Goal: Transaction & Acquisition: Register for event/course

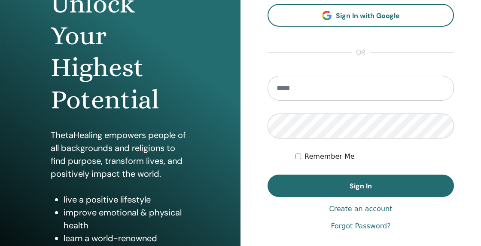
scroll to position [106, 0]
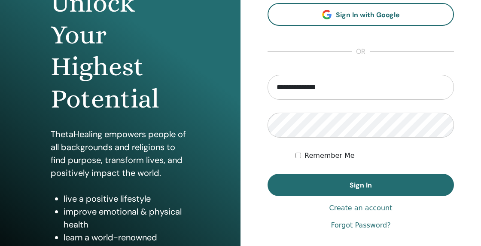
click at [365, 165] on form "**********" at bounding box center [360, 135] width 186 height 121
click at [321, 85] on input "**********" at bounding box center [360, 87] width 186 height 25
click at [334, 86] on input "**********" at bounding box center [360, 87] width 186 height 25
type input "*"
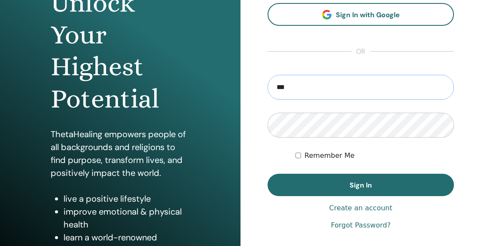
type input "**********"
click at [345, 153] on label "Remember Me" at bounding box center [329, 155] width 50 height 10
click at [358, 184] on span "Sign In" at bounding box center [360, 184] width 22 height 9
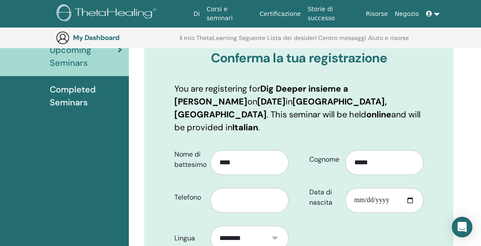
scroll to position [118, 0]
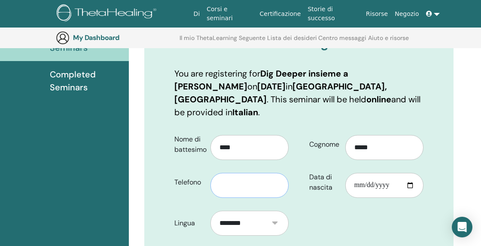
click at [281, 173] on input "text" at bounding box center [249, 185] width 78 height 25
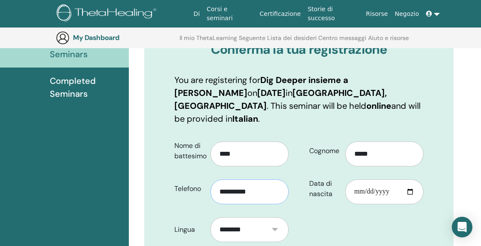
scroll to position [120, 0]
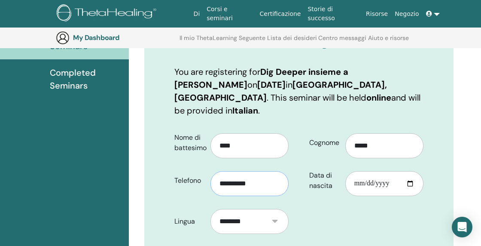
type input "**********"
click at [355, 171] on input "Data di nascita" at bounding box center [384, 183] width 78 height 25
type input "**********"
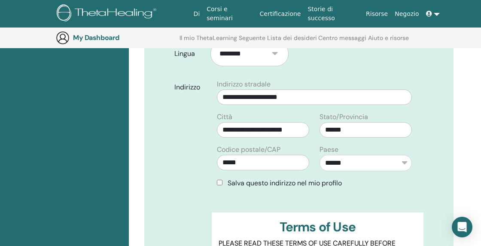
scroll to position [289, 0]
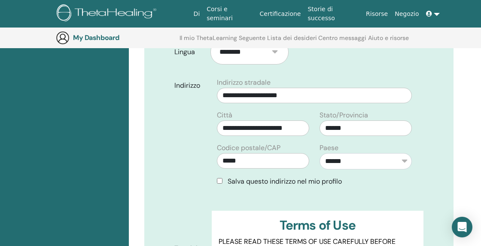
click at [329, 176] on span "Salva questo indirizzo nel mio profilo" at bounding box center [285, 180] width 114 height 9
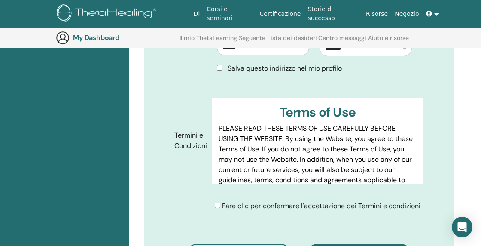
scroll to position [403, 0]
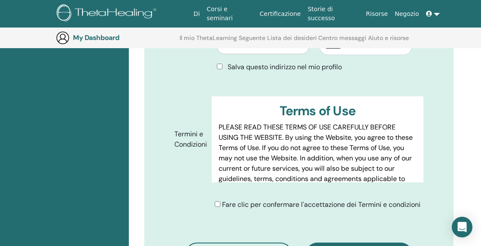
click at [254, 200] on span "Fare clic per confermare l'accettazione dei Termini e condizioni" at bounding box center [321, 204] width 198 height 9
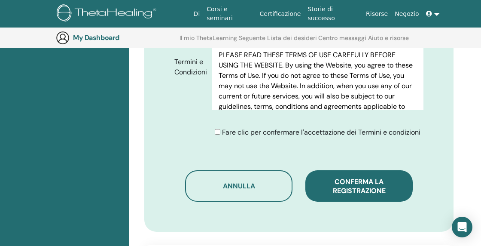
scroll to position [482, 0]
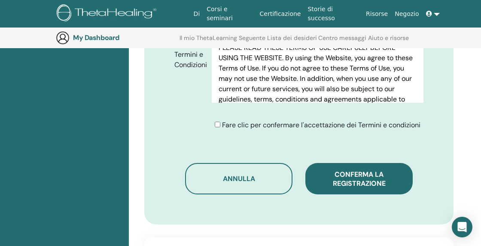
click at [330, 170] on button "Conferma la registrazione" at bounding box center [358, 178] width 107 height 31
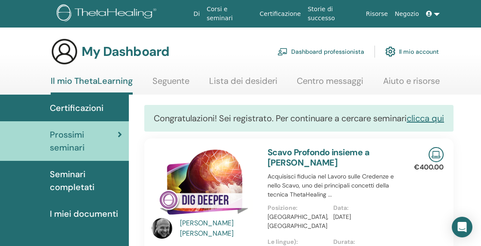
click at [96, 109] on span "Certificazioni" at bounding box center [77, 107] width 54 height 13
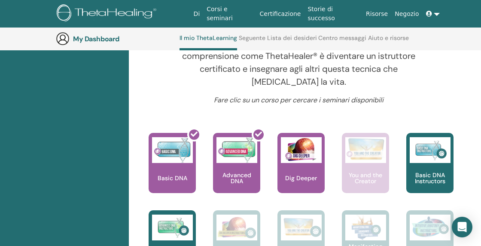
scroll to position [339, 0]
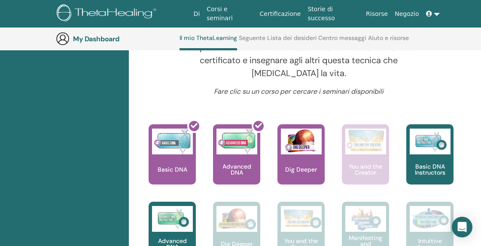
click at [178, 154] on div at bounding box center [177, 157] width 47 height 77
click at [177, 157] on div at bounding box center [177, 157] width 47 height 77
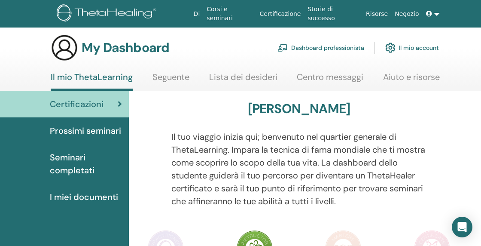
scroll to position [5, 0]
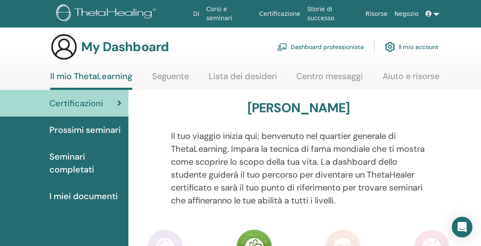
click at [100, 127] on span "Prossimi seminari" at bounding box center [84, 129] width 71 height 13
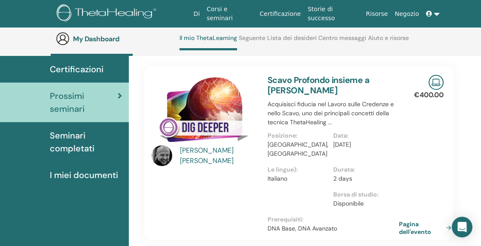
scroll to position [63, 0]
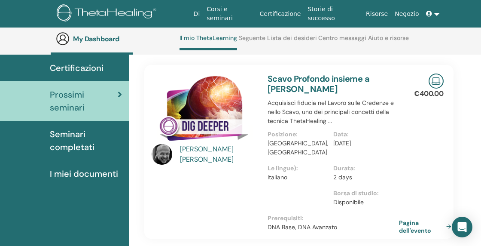
click at [76, 140] on span "Seminari completati" at bounding box center [86, 140] width 72 height 26
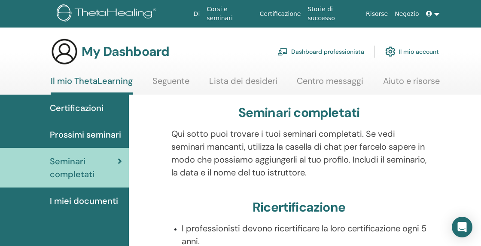
drag, startPoint x: 0, startPoint y: 0, endPoint x: 79, endPoint y: 143, distance: 163.7
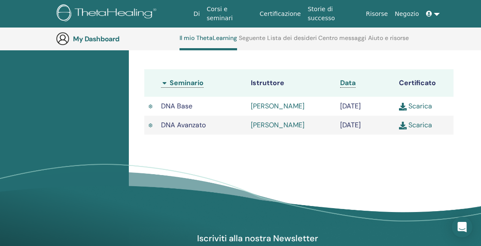
scroll to position [279, 0]
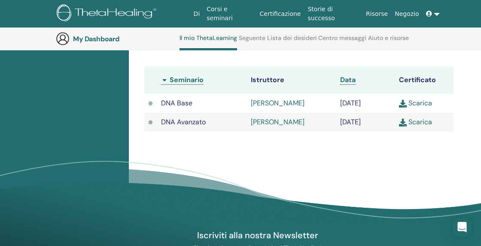
click at [399, 107] on img at bounding box center [403, 104] width 8 height 8
click at [404, 107] on img at bounding box center [403, 104] width 8 height 8
click at [422, 107] on link "Scarica" at bounding box center [415, 102] width 33 height 9
click at [412, 126] on link "Scarica" at bounding box center [415, 121] width 33 height 9
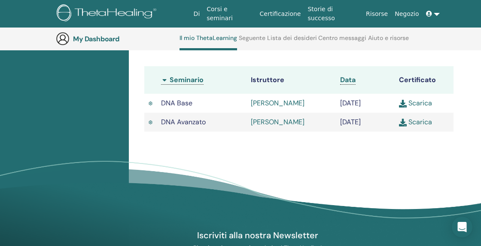
click at [406, 126] on img at bounding box center [403, 122] width 8 height 8
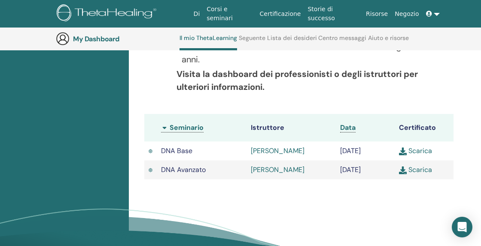
scroll to position [226, 0]
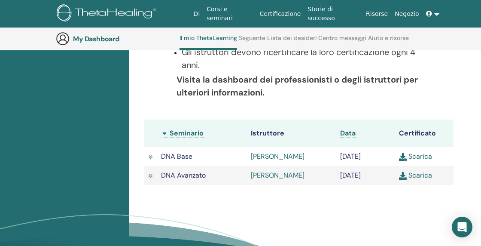
click at [401, 161] on img at bounding box center [403, 157] width 8 height 8
click at [426, 161] on link "Scarica" at bounding box center [415, 156] width 33 height 9
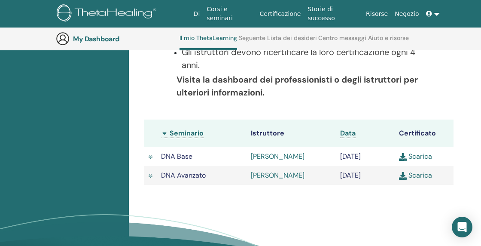
click at [426, 161] on link "Scarica" at bounding box center [415, 156] width 33 height 9
click at [350, 158] on td "Gennaio/19, 2025" at bounding box center [365, 156] width 59 height 19
click at [278, 160] on link "Marco Leonori" at bounding box center [278, 156] width 54 height 9
click at [404, 161] on img at bounding box center [403, 157] width 8 height 8
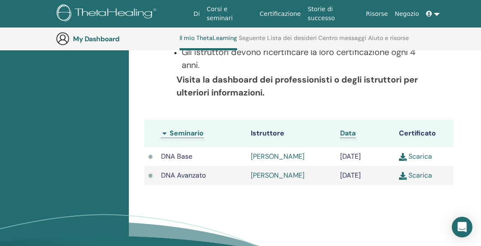
click at [404, 161] on img at bounding box center [403, 157] width 8 height 8
click at [402, 160] on img at bounding box center [403, 157] width 8 height 8
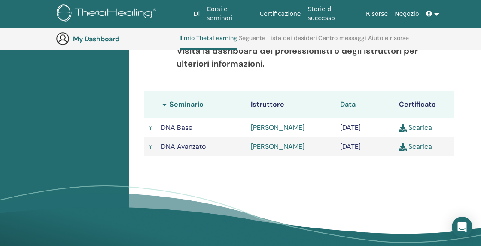
scroll to position [263, 0]
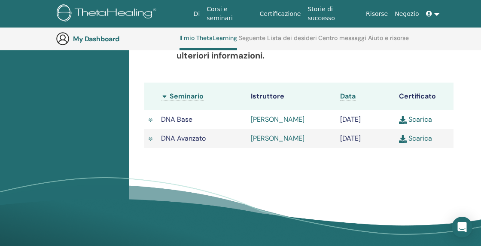
click at [401, 143] on img at bounding box center [403, 139] width 8 height 8
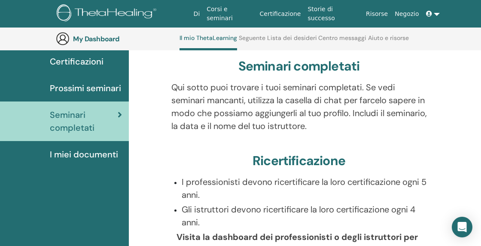
scroll to position [0, 0]
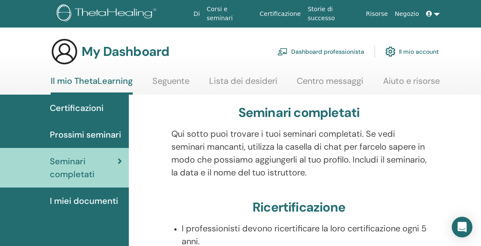
click at [123, 54] on h3 "My Dashboard" at bounding box center [126, 51] width 88 height 15
click at [438, 15] on link at bounding box center [432, 14] width 21 height 16
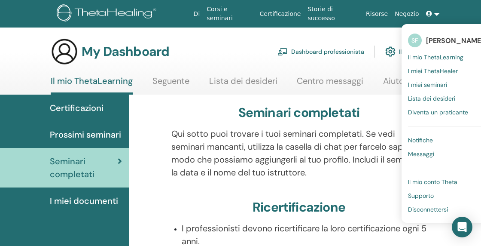
click at [281, 177] on p "Qui sotto puoi trovare i tuoi seminari completati. Se vedi seminari mancanti, u…" at bounding box center [298, 153] width 255 height 52
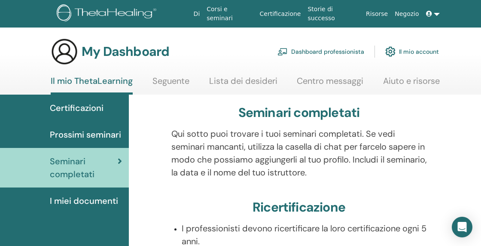
scroll to position [0, 1]
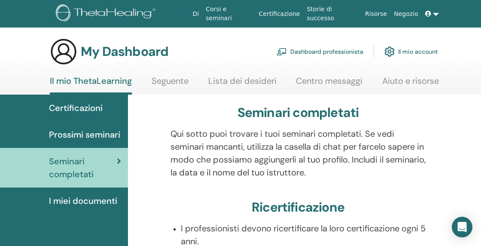
click at [78, 136] on span "Prossimi seminari" at bounding box center [84, 134] width 71 height 13
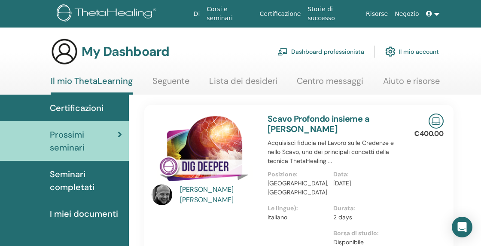
click at [84, 215] on span "I miei documenti" at bounding box center [84, 213] width 68 height 13
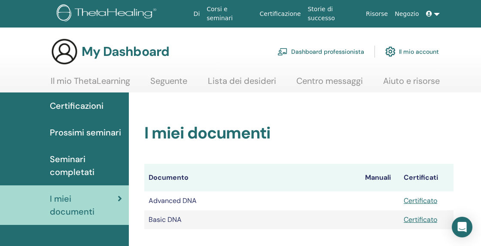
click at [99, 167] on span "Seminari completati" at bounding box center [86, 165] width 72 height 26
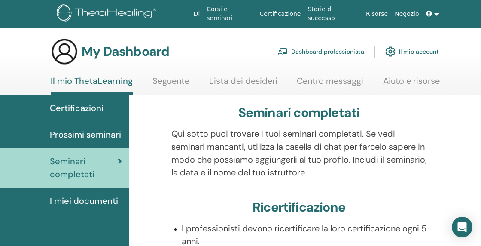
click at [103, 134] on span "Prossimi seminari" at bounding box center [85, 134] width 71 height 13
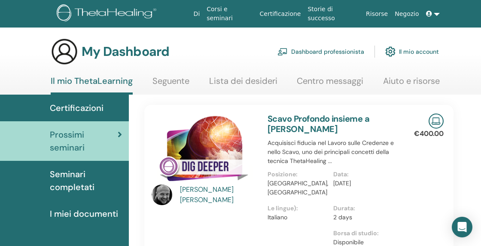
click at [102, 106] on span "Certificazioni" at bounding box center [77, 107] width 54 height 13
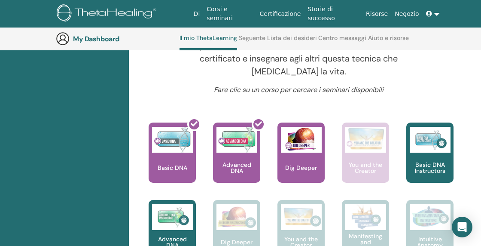
scroll to position [357, 0]
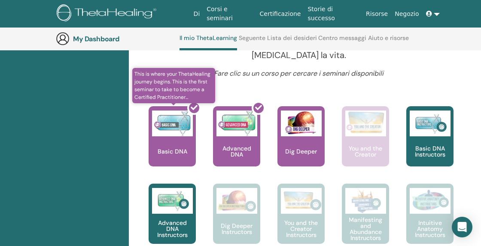
click at [177, 156] on div at bounding box center [177, 139] width 47 height 77
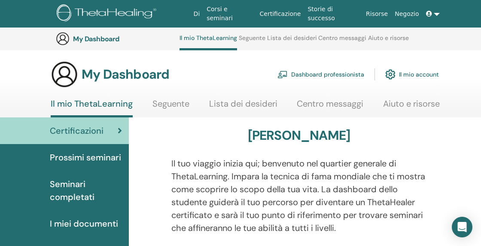
scroll to position [357, 0]
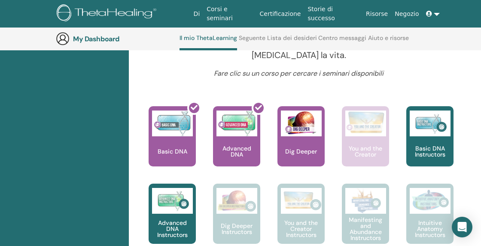
click at [433, 16] on span at bounding box center [430, 13] width 8 height 7
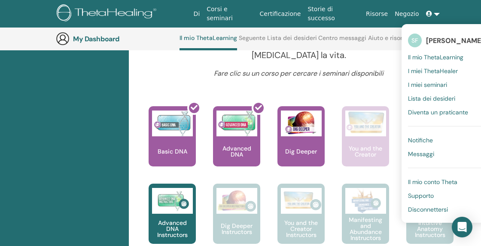
click at [418, 208] on span "Disconnettersi" at bounding box center [428, 209] width 40 height 8
